Goal: Task Accomplishment & Management: Complete application form

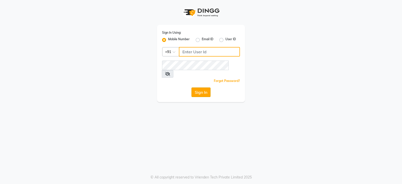
type input "9322933631"
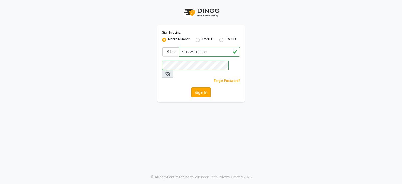
click at [206, 87] on button "Sign In" at bounding box center [201, 92] width 19 height 10
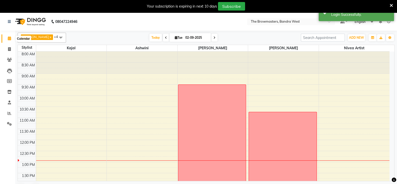
click at [9, 37] on icon at bounding box center [9, 38] width 3 height 4
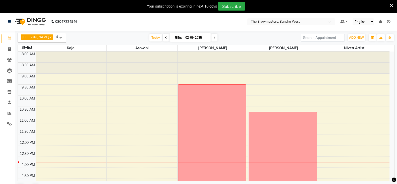
click at [216, 37] on span at bounding box center [215, 38] width 6 height 8
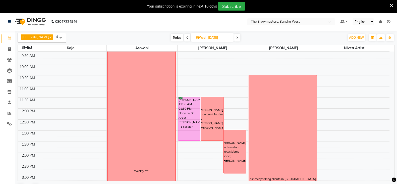
scroll to position [99, 0]
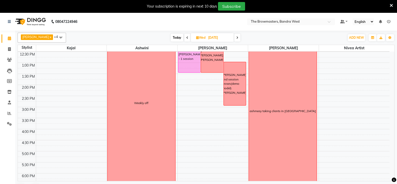
click at [238, 39] on span at bounding box center [238, 38] width 6 height 8
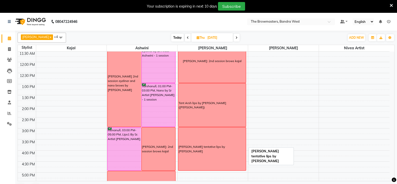
scroll to position [78, 0]
click at [189, 34] on span at bounding box center [188, 38] width 6 height 8
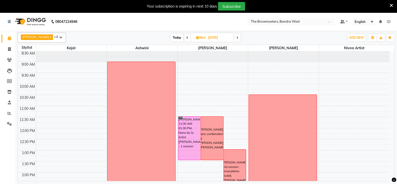
scroll to position [33, 0]
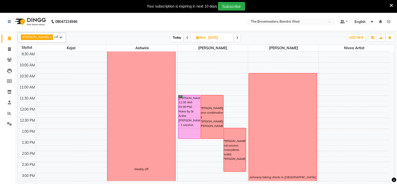
click at [239, 36] on icon at bounding box center [238, 37] width 2 height 3
type input "[DATE]"
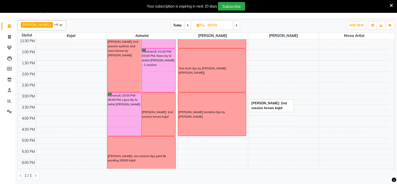
scroll to position [104, 0]
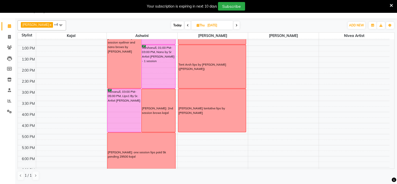
click at [197, 26] on icon at bounding box center [198, 25] width 3 height 3
select select "9"
select select "2025"
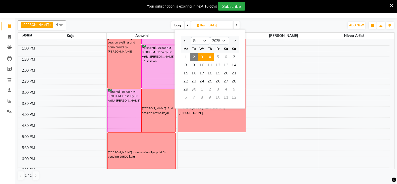
click at [202, 56] on span "3" at bounding box center [202, 57] width 8 height 8
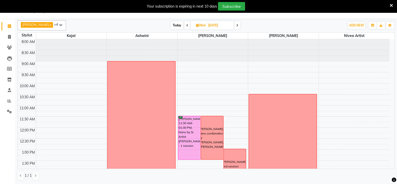
scroll to position [72, 0]
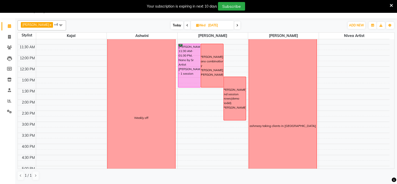
click at [239, 27] on span at bounding box center [238, 25] width 6 height 8
type input "[DATE]"
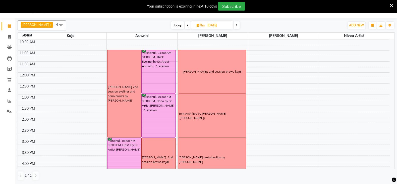
scroll to position [104, 0]
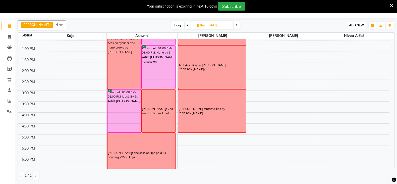
click at [361, 24] on span "ADD NEW" at bounding box center [356, 25] width 15 height 4
click at [351, 32] on button "Add Appointment" at bounding box center [345, 35] width 40 height 7
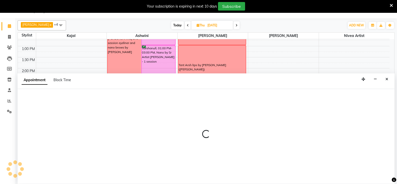
select select "tentative"
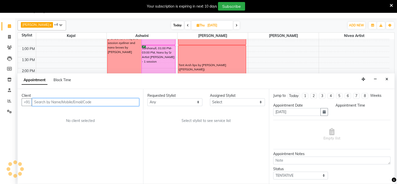
select select "540"
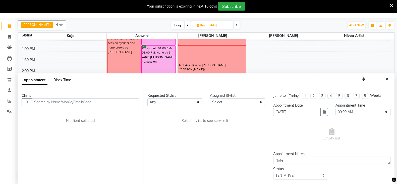
click at [60, 80] on span "Block Time" at bounding box center [63, 80] width 18 height 5
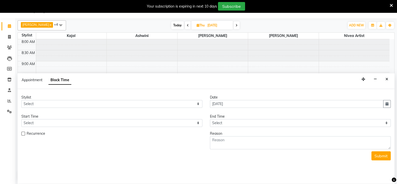
scroll to position [110, 0]
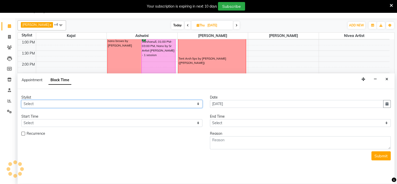
click at [37, 102] on select "Select Ashmeey Singghai Ashwini [PERSON_NAME] Jyoti Kajal [PERSON_NAME] [PERSON…" at bounding box center [111, 104] width 181 height 8
select select "64307"
click at [21, 100] on select "Select Ashmeey Singghai Ashwini [PERSON_NAME] Jyoti Kajal [PERSON_NAME] [PERSON…" at bounding box center [111, 104] width 181 height 8
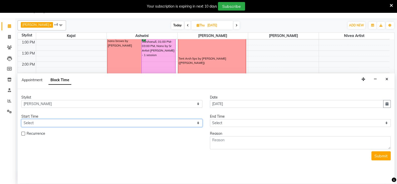
click at [43, 125] on select "Select 09:00 AM 09:15 AM 09:30 AM 09:45 AM 10:00 AM 10:15 AM 10:30 AM 10:45 AM …" at bounding box center [111, 123] width 181 height 8
select select "990"
click at [21, 119] on select "Select 09:00 AM 09:15 AM 09:30 AM 09:45 AM 10:00 AM 10:15 AM 10:30 AM 10:45 AM …" at bounding box center [111, 123] width 181 height 8
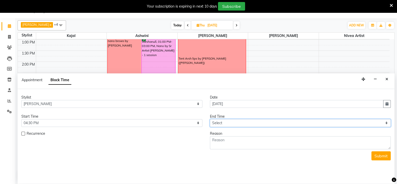
click at [216, 123] on select "Select 09:00 AM 09:15 AM 09:30 AM 09:45 AM 10:00 AM 10:15 AM 10:30 AM 10:45 AM …" at bounding box center [300, 123] width 181 height 8
select select "1110"
click at [210, 119] on select "Select 09:00 AM 09:15 AM 09:30 AM 09:45 AM 10:00 AM 10:15 AM 10:30 AM 10:45 AM …" at bounding box center [300, 123] width 181 height 8
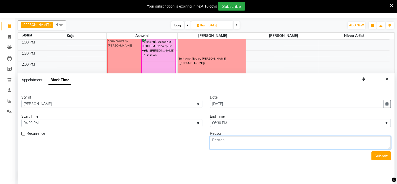
click at [225, 137] on textarea at bounding box center [300, 142] width 181 height 13
type textarea "[PERSON_NAME]: 2nd session lips paid already kajal"
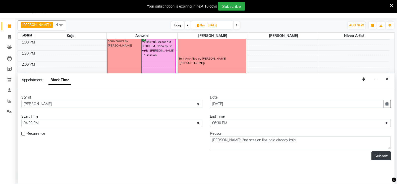
click at [380, 154] on button "Submit" at bounding box center [381, 155] width 19 height 9
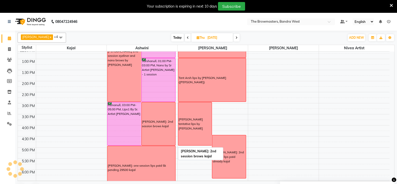
scroll to position [135, 0]
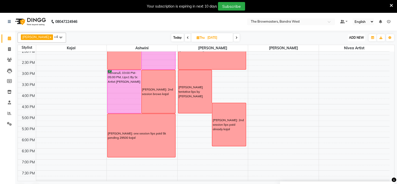
click at [357, 37] on span "ADD NEW" at bounding box center [356, 38] width 15 height 4
click at [350, 47] on button "Add Appointment" at bounding box center [345, 47] width 40 height 7
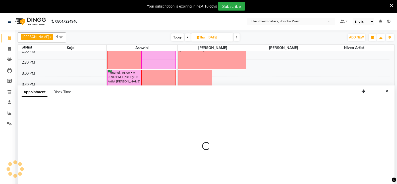
scroll to position [12, 0]
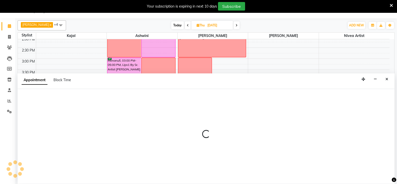
select select "540"
select select "tentative"
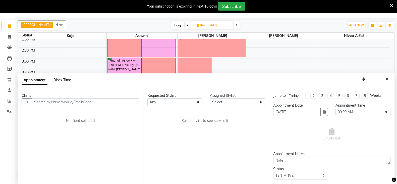
click at [65, 80] on span "Block Time" at bounding box center [63, 80] width 18 height 5
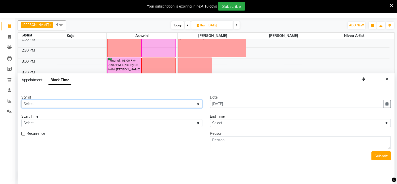
click at [52, 100] on select "Select Ashmeey Singghai Ashwini [PERSON_NAME] Jyoti Kajal [PERSON_NAME] [PERSON…" at bounding box center [111, 104] width 181 height 8
select select "64306"
click at [21, 100] on select "Select Ashmeey Singghai Ashwini [PERSON_NAME] Jyoti Kajal [PERSON_NAME] [PERSON…" at bounding box center [111, 104] width 181 height 8
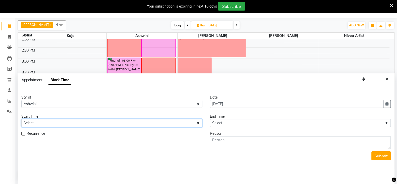
click at [33, 119] on select "Select" at bounding box center [111, 123] width 181 height 8
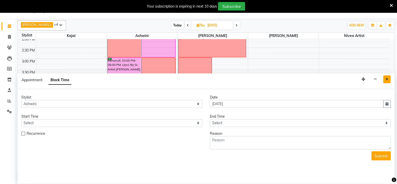
click at [389, 79] on button "Close" at bounding box center [387, 79] width 7 height 8
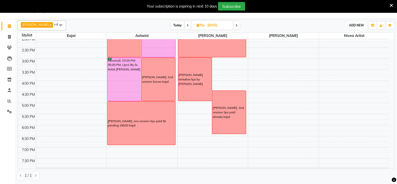
click at [357, 22] on button "ADD NEW Toggle Dropdown" at bounding box center [356, 25] width 17 height 7
click at [345, 33] on button "Add Appointment" at bounding box center [345, 35] width 40 height 7
select select "540"
select select "tentative"
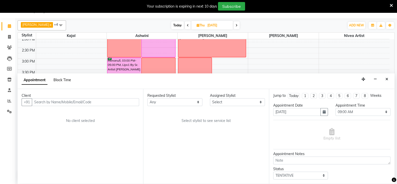
click at [62, 80] on span "Block Time" at bounding box center [63, 80] width 18 height 5
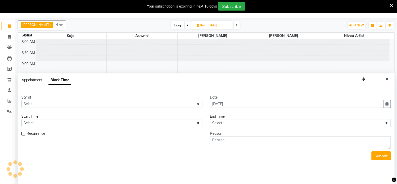
scroll to position [110, 0]
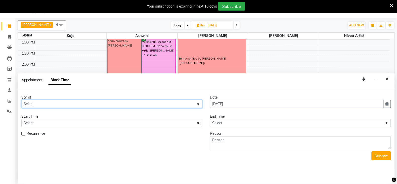
click at [46, 104] on select "Select Ashmeey Singghai Ashwini [PERSON_NAME] Jyoti Kajal [PERSON_NAME] [PERSON…" at bounding box center [111, 104] width 181 height 8
select select "64306"
click at [21, 100] on select "Select Ashmeey Singghai Ashwini [PERSON_NAME] Jyoti Kajal [PERSON_NAME] [PERSON…" at bounding box center [111, 104] width 181 height 8
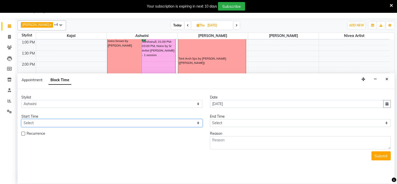
click at [38, 125] on select "Select 09:00 AM 09:15 AM 09:30 AM 09:45 AM 10:00 AM 10:15 AM 10:30 AM 10:45 AM …" at bounding box center [111, 123] width 181 height 8
select select "1020"
click at [21, 119] on select "Select 09:00 AM 09:15 AM 09:30 AM 09:45 AM 10:00 AM 10:15 AM 10:30 AM 10:45 AM …" at bounding box center [111, 123] width 181 height 8
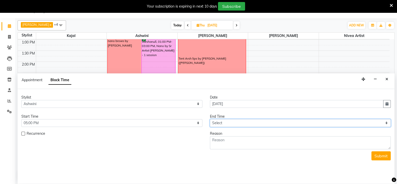
click at [216, 123] on select "Select 09:00 AM 09:15 AM 09:30 AM 09:45 AM 10:00 AM 10:15 AM 10:30 AM 10:45 AM …" at bounding box center [300, 123] width 181 height 8
select select "1080"
click at [210, 119] on select "Select 09:00 AM 09:15 AM 09:30 AM 09:45 AM 10:00 AM 10:15 AM 10:30 AM 10:45 AM …" at bounding box center [300, 123] width 181 height 8
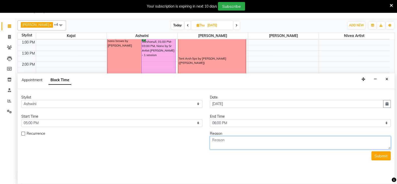
click at [221, 142] on textarea at bounding box center [300, 142] width 181 height 13
type textarea "[PERSON_NAME]: lashline 2 sessions kajal"
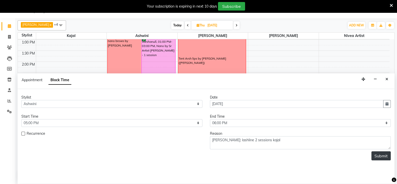
click at [380, 152] on button "Submit" at bounding box center [381, 155] width 19 height 9
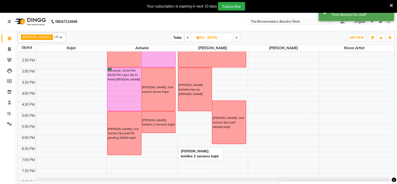
scroll to position [153, 0]
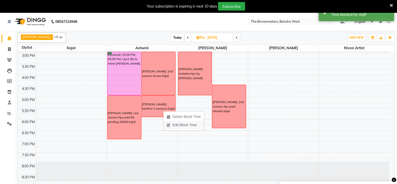
click at [181, 122] on span "Edit Block Time" at bounding box center [182, 125] width 36 height 8
select select "64306"
select select "1020"
select select "1080"
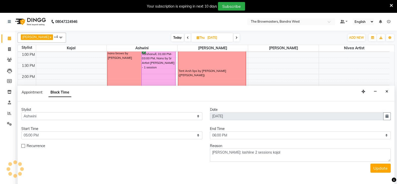
scroll to position [12, 0]
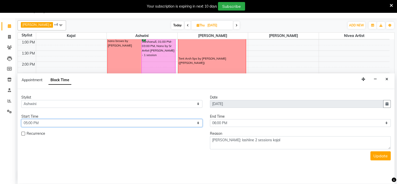
click at [181, 122] on select "Select 09:00 AM 09:15 AM 09:30 AM 09:45 AM 10:00 AM 10:15 AM 10:30 AM 10:45 AM …" at bounding box center [111, 123] width 181 height 8
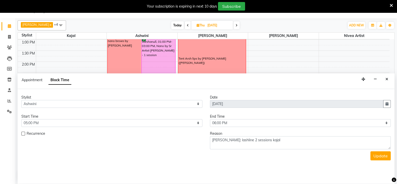
click at [161, 140] on div "Recurrence" at bounding box center [112, 140] width 189 height 18
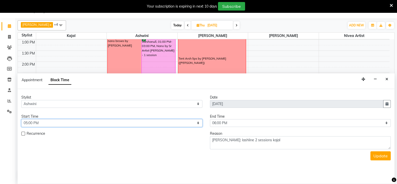
click at [108, 122] on select "Select 09:00 AM 09:15 AM 09:30 AM 09:45 AM 10:00 AM 10:15 AM 10:30 AM 10:45 AM …" at bounding box center [111, 123] width 181 height 8
select select "1080"
click at [21, 119] on select "Select 09:00 AM 09:15 AM 09:30 AM 09:45 AM 10:00 AM 10:15 AM 10:30 AM 10:45 AM …" at bounding box center [111, 123] width 181 height 8
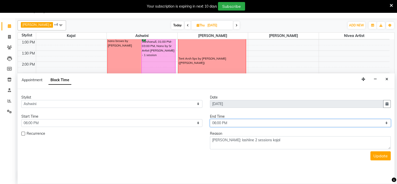
click at [227, 119] on select "Select 09:00 AM 09:15 AM 09:30 AM 09:45 AM 10:00 AM 10:15 AM 10:30 AM 10:45 AM …" at bounding box center [300, 123] width 181 height 8
select select "1140"
click at [210, 119] on select "Select 09:00 AM 09:15 AM 09:30 AM 09:45 AM 10:00 AM 10:15 AM 10:30 AM 10:45 AM …" at bounding box center [300, 123] width 181 height 8
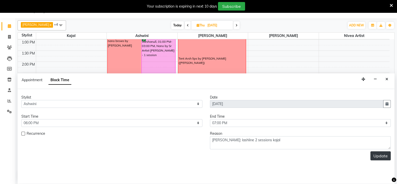
click at [374, 155] on button "Update" at bounding box center [381, 155] width 20 height 9
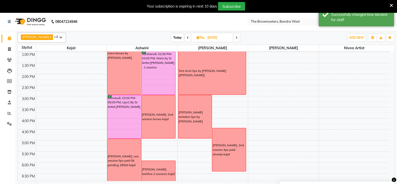
scroll to position [155, 0]
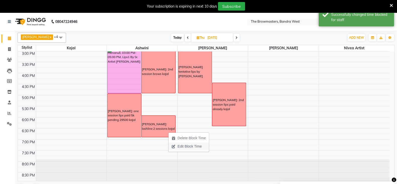
click at [187, 145] on span "Edit Block Time" at bounding box center [190, 146] width 24 height 5
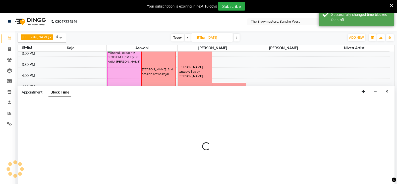
select select "64306"
select select "1080"
select select "1140"
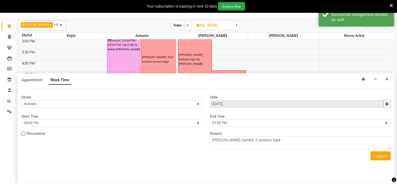
scroll to position [110, 0]
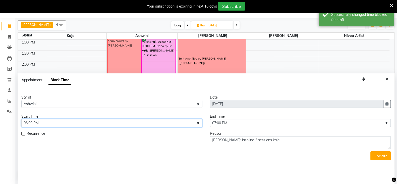
click at [67, 123] on select "Select 09:00 AM 09:15 AM 09:30 AM 09:45 AM 10:00 AM 10:15 AM 10:30 AM 10:45 AM …" at bounding box center [111, 123] width 181 height 8
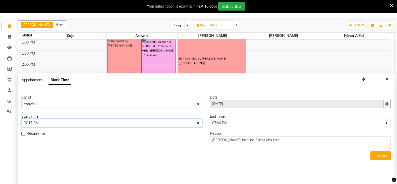
click at [21, 119] on select "Select 09:00 AM 09:15 AM 09:30 AM 09:45 AM 10:00 AM 10:15 AM 10:30 AM 10:45 AM …" at bounding box center [111, 123] width 181 height 8
click at [36, 124] on select "Select 09:00 AM 09:15 AM 09:30 AM 09:45 AM 10:00 AM 10:15 AM 10:30 AM 10:45 AM …" at bounding box center [111, 123] width 181 height 8
select select "1140"
click at [21, 119] on select "Select 09:00 AM 09:15 AM 09:30 AM 09:45 AM 10:00 AM 10:15 AM 10:30 AM 10:45 AM …" at bounding box center [111, 123] width 181 height 8
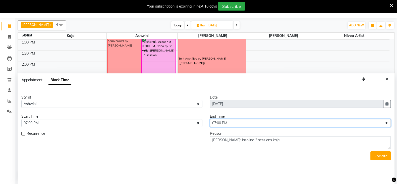
click at [229, 123] on select "Select 09:00 AM 09:15 AM 09:30 AM 09:45 AM 10:00 AM 10:15 AM 10:30 AM 10:45 AM …" at bounding box center [300, 123] width 181 height 8
select select "1200"
click at [210, 119] on select "Select 09:00 AM 09:15 AM 09:30 AM 09:45 AM 10:00 AM 10:15 AM 10:30 AM 10:45 AM …" at bounding box center [300, 123] width 181 height 8
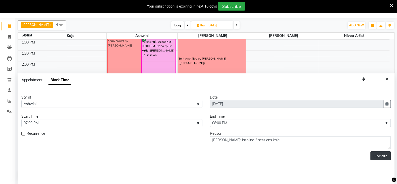
click at [380, 155] on button "Update" at bounding box center [381, 155] width 20 height 9
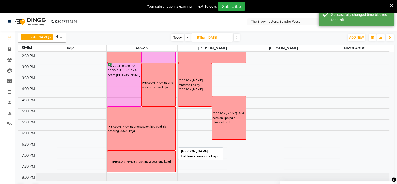
scroll to position [155, 0]
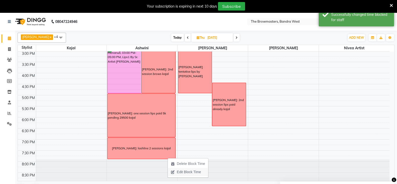
click at [184, 169] on span "Edit Block Time" at bounding box center [186, 172] width 36 height 8
select select "64306"
select select "1140"
select select "1200"
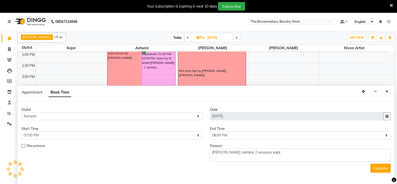
scroll to position [12, 0]
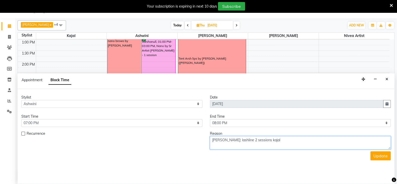
click at [254, 139] on textarea "[PERSON_NAME]: lashline 2 sessions kajal" at bounding box center [300, 142] width 181 height 13
type textarea "[PERSON_NAME]: lashline 2 sessions paid 2kkajal"
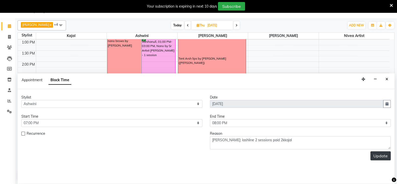
click at [374, 152] on button "Update" at bounding box center [381, 155] width 20 height 9
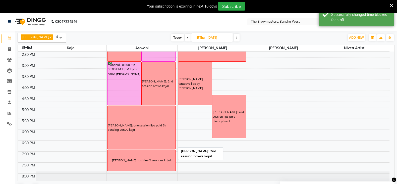
scroll to position [144, 0]
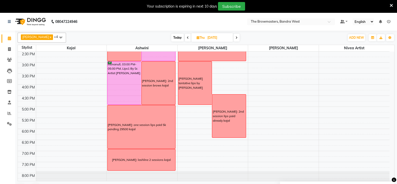
click at [197, 39] on span "Thu" at bounding box center [201, 38] width 11 height 4
select select "9"
select select "2025"
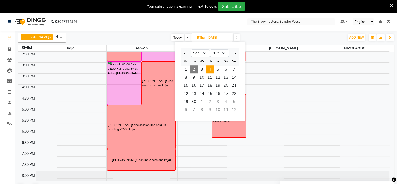
click at [194, 68] on span "2" at bounding box center [194, 69] width 8 height 8
type input "02-09-2025"
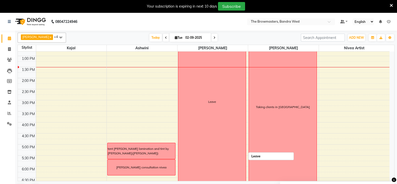
scroll to position [106, 0]
click at [175, 36] on icon at bounding box center [176, 37] width 3 height 3
select select "9"
select select "2025"
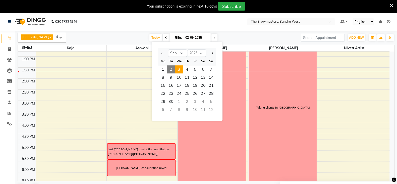
click at [179, 66] on span "3" at bounding box center [179, 69] width 8 height 8
type input "[DATE]"
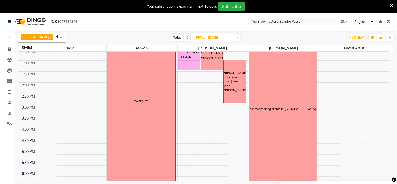
scroll to position [102, 0]
click at [359, 35] on button "ADD NEW Toggle Dropdown" at bounding box center [356, 37] width 17 height 7
click at [348, 45] on button "Add Appointment" at bounding box center [345, 47] width 40 height 7
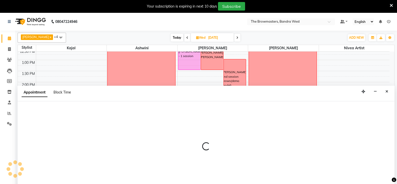
scroll to position [12, 0]
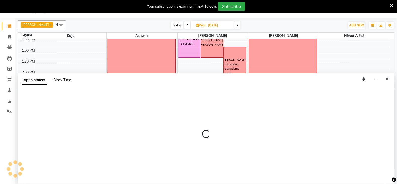
select select "tentative"
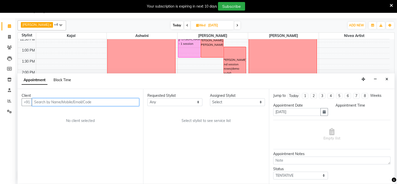
select select "540"
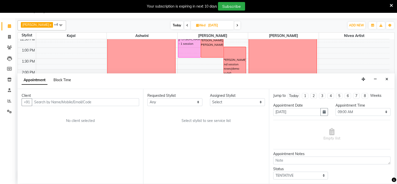
click at [68, 81] on span "Block Time" at bounding box center [63, 80] width 18 height 5
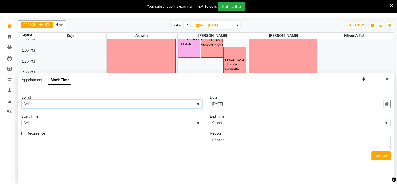
click at [44, 103] on select "Select Ashmeey Singghai Ashwini [PERSON_NAME] Jyoti Kajal [PERSON_NAME] [PERSON…" at bounding box center [111, 104] width 181 height 8
select select "64307"
click at [21, 100] on select "Select Ashmeey Singghai Ashwini [PERSON_NAME] Jyoti Kajal [PERSON_NAME] [PERSON…" at bounding box center [111, 104] width 181 height 8
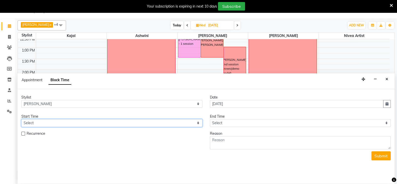
click at [38, 121] on select "Select" at bounding box center [111, 123] width 181 height 8
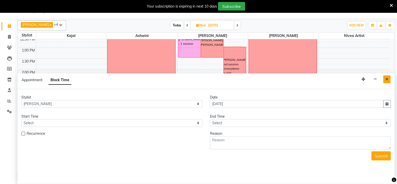
click at [386, 77] on icon "Close" at bounding box center [387, 79] width 3 height 4
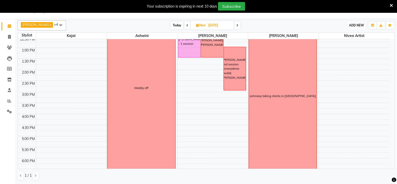
click at [354, 23] on span "ADD NEW" at bounding box center [356, 25] width 15 height 4
click at [346, 35] on button "Add Appointment" at bounding box center [345, 35] width 40 height 7
select select "540"
select select "tentative"
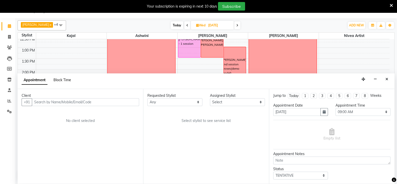
click at [70, 79] on span "Block Time" at bounding box center [63, 80] width 18 height 5
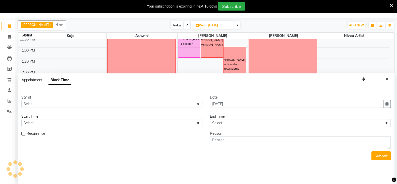
scroll to position [132, 0]
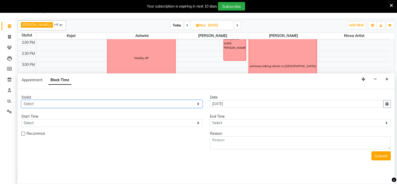
click at [38, 102] on select "Select Ashmeey Singghai Ashwini [PERSON_NAME] Jyoti Kajal [PERSON_NAME] [PERSON…" at bounding box center [111, 104] width 181 height 8
select select "64307"
click at [21, 100] on select "Select Ashmeey Singghai Ashwini [PERSON_NAME] Jyoti Kajal [PERSON_NAME] [PERSON…" at bounding box center [111, 104] width 181 height 8
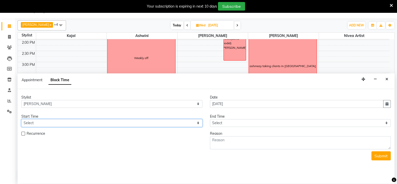
click at [31, 121] on select "Select 09:00 AM 09:15 AM 09:30 AM 09:45 AM 10:00 AM 10:15 AM 10:30 AM 10:45 AM …" at bounding box center [111, 123] width 181 height 8
select select "900"
click at [21, 119] on select "Select 09:00 AM 09:15 AM 09:30 AM 09:45 AM 10:00 AM 10:15 AM 10:30 AM 10:45 AM …" at bounding box center [111, 123] width 181 height 8
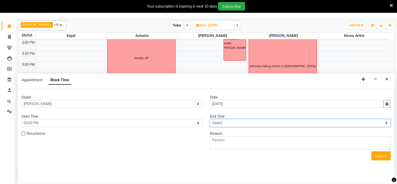
click at [222, 121] on select "Select 09:00 AM 09:15 AM 09:30 AM 09:45 AM 10:00 AM 10:15 AM 10:30 AM 10:45 AM …" at bounding box center [300, 123] width 181 height 8
select select "990"
click at [210, 119] on select "Select 09:00 AM 09:15 AM 09:30 AM 09:45 AM 10:00 AM 10:15 AM 10:30 AM 10:45 AM …" at bounding box center [300, 123] width 181 height 8
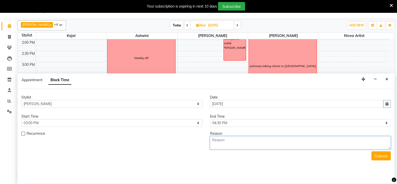
click at [224, 137] on textarea at bounding box center [300, 142] width 181 height 13
click at [237, 139] on textarea "[PERSON_NAME] : 1/2 session scalp kajal" at bounding box center [300, 142] width 181 height 13
type textarea "[PERSON_NAME] :1/2 session scalp kajal"
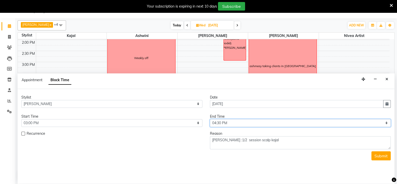
click at [239, 123] on select "Select 09:00 AM 09:15 AM 09:30 AM 09:45 AM 10:00 AM 10:15 AM 10:30 AM 10:45 AM …" at bounding box center [300, 123] width 181 height 8
click at [210, 119] on select "Select 09:00 AM 09:15 AM 09:30 AM 09:45 AM 10:00 AM 10:15 AM 10:30 AM 10:45 AM …" at bounding box center [300, 123] width 181 height 8
click at [235, 122] on select "Select 09:00 AM 09:15 AM 09:30 AM 09:45 AM 10:00 AM 10:15 AM 10:30 AM 10:45 AM …" at bounding box center [300, 123] width 181 height 8
select select "1020"
click at [210, 119] on select "Select 09:00 AM 09:15 AM 09:30 AM 09:45 AM 10:00 AM 10:15 AM 10:30 AM 10:45 AM …" at bounding box center [300, 123] width 181 height 8
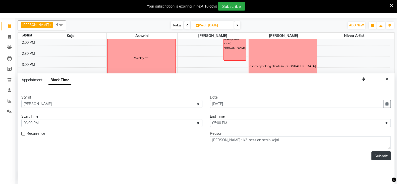
click at [383, 155] on button "Submit" at bounding box center [381, 155] width 19 height 9
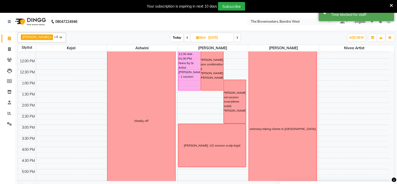
scroll to position [97, 0]
